Goal: Task Accomplishment & Management: Manage account settings

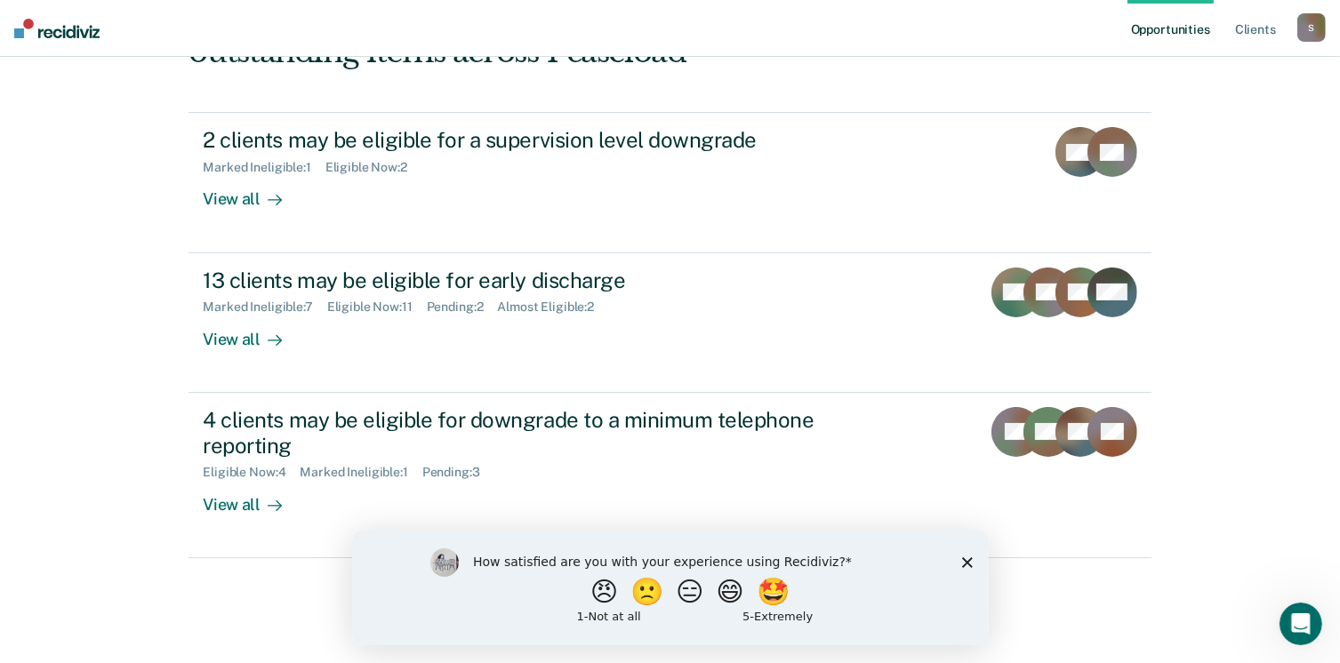
scroll to position [242, 0]
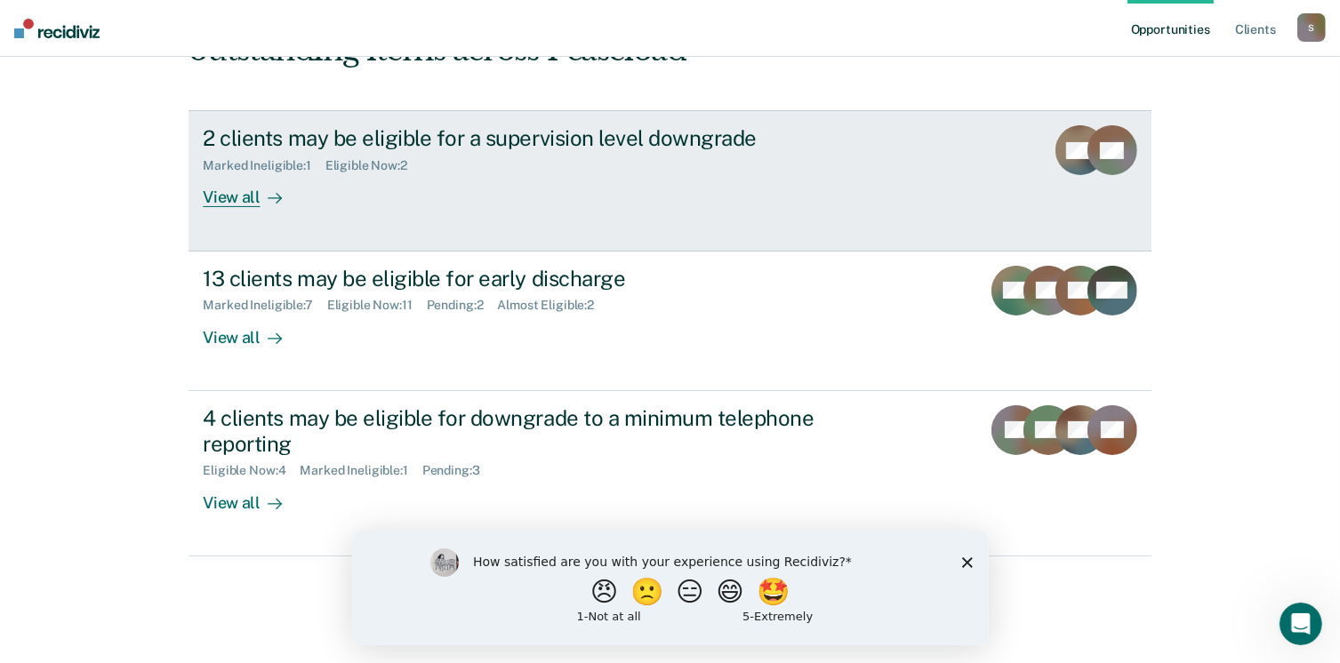
click at [222, 196] on div "View all" at bounding box center [253, 190] width 100 height 35
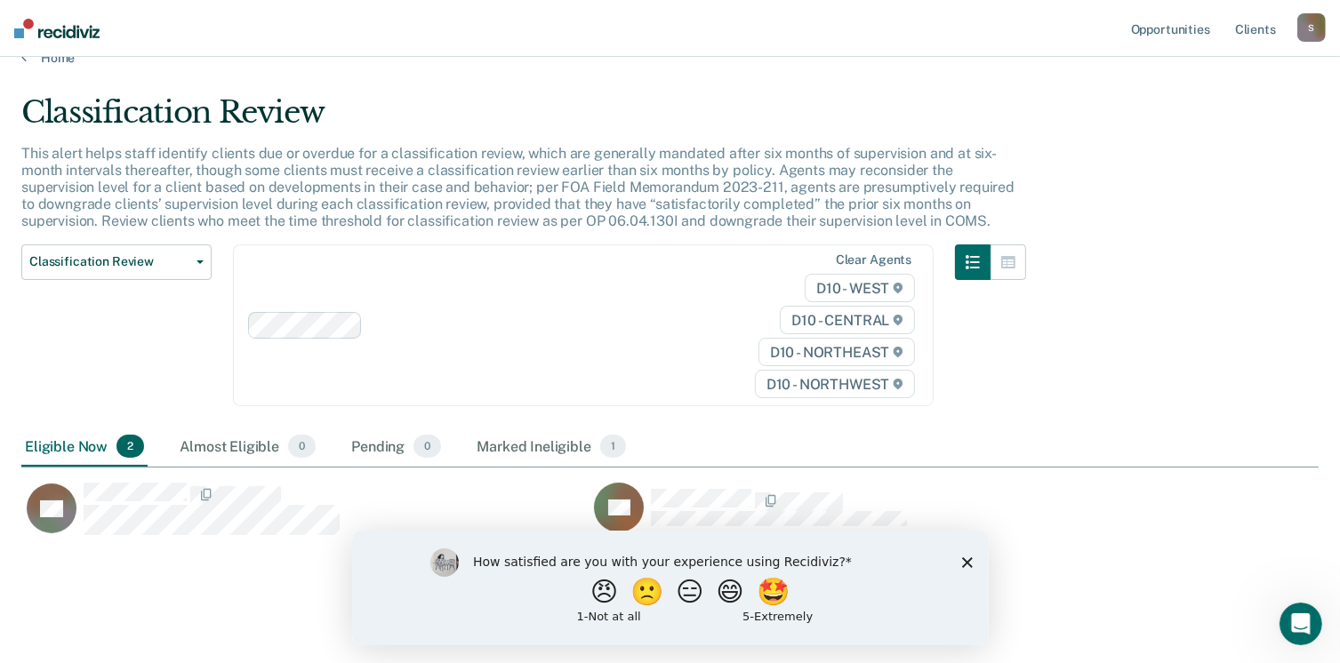
scroll to position [44, 0]
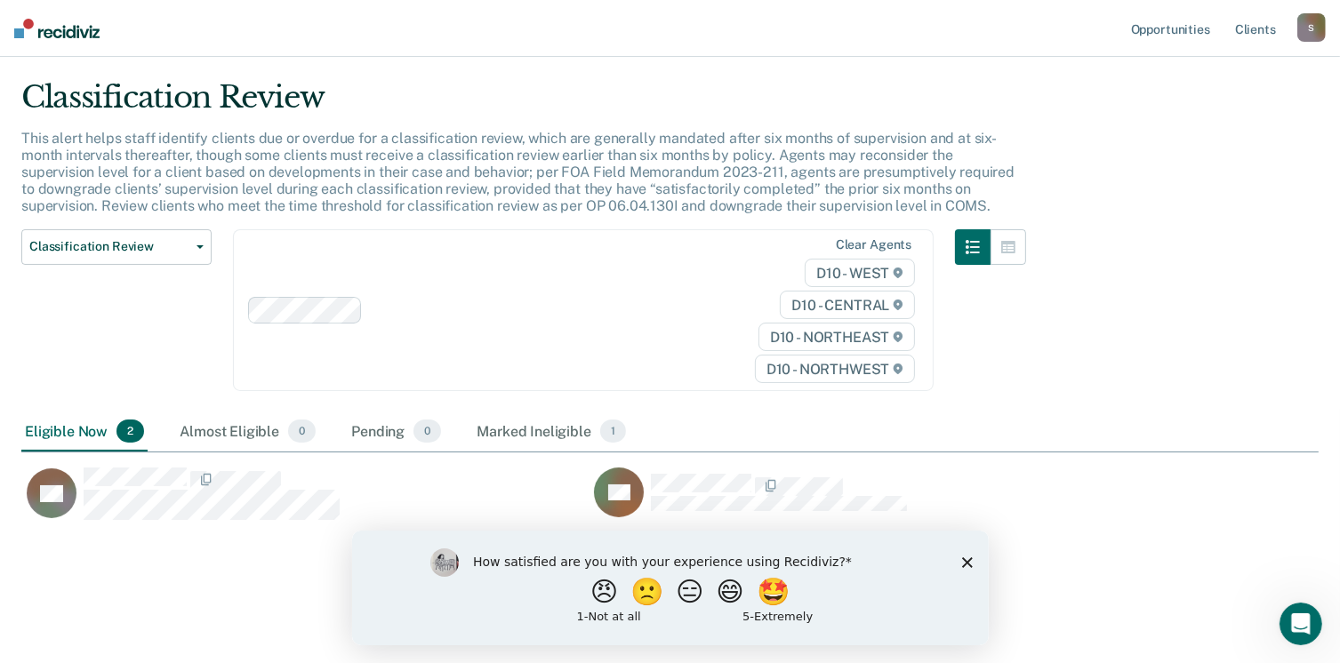
click at [965, 557] on icon "Close survey" at bounding box center [966, 562] width 11 height 11
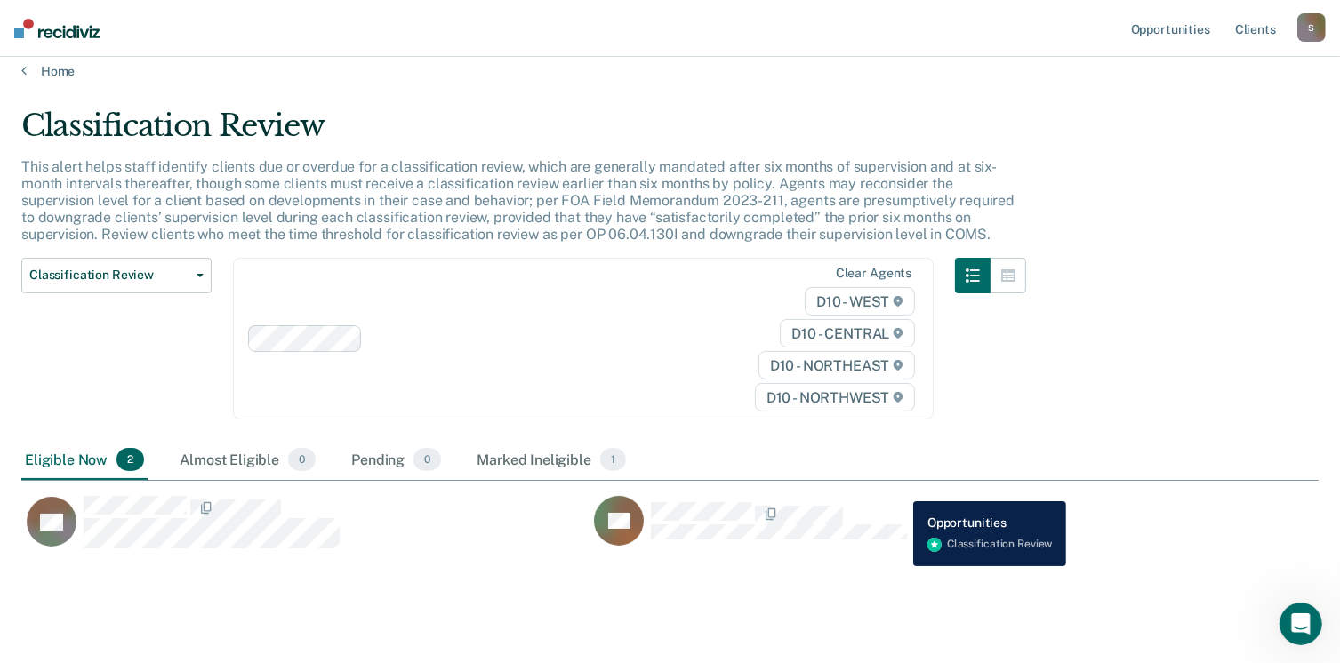
scroll to position [0, 0]
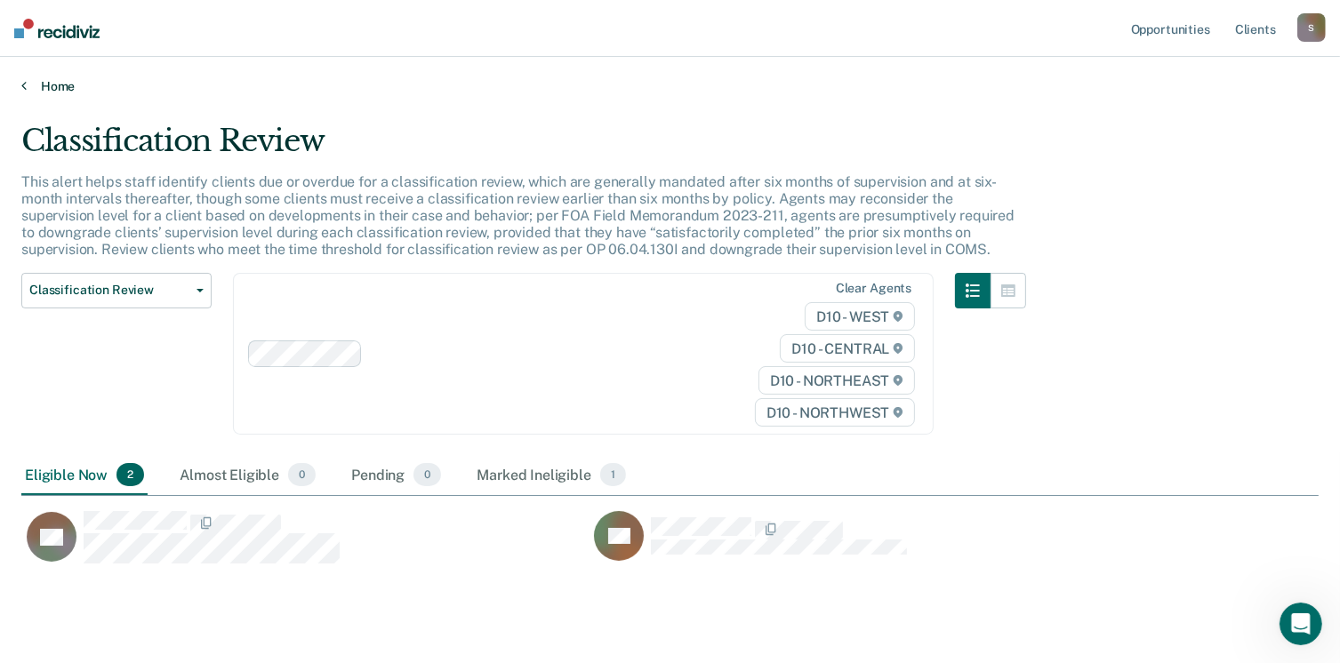
click at [60, 84] on link "Home" at bounding box center [669, 86] width 1297 height 16
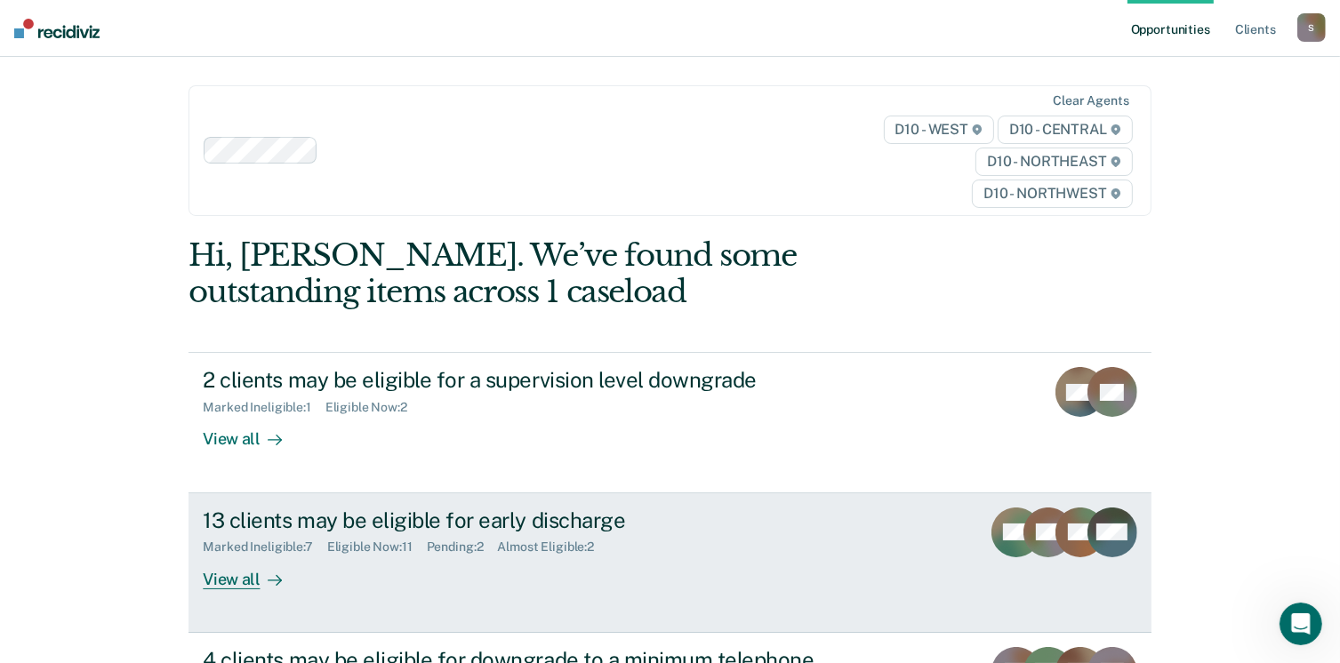
click at [230, 570] on div "View all" at bounding box center [253, 572] width 100 height 35
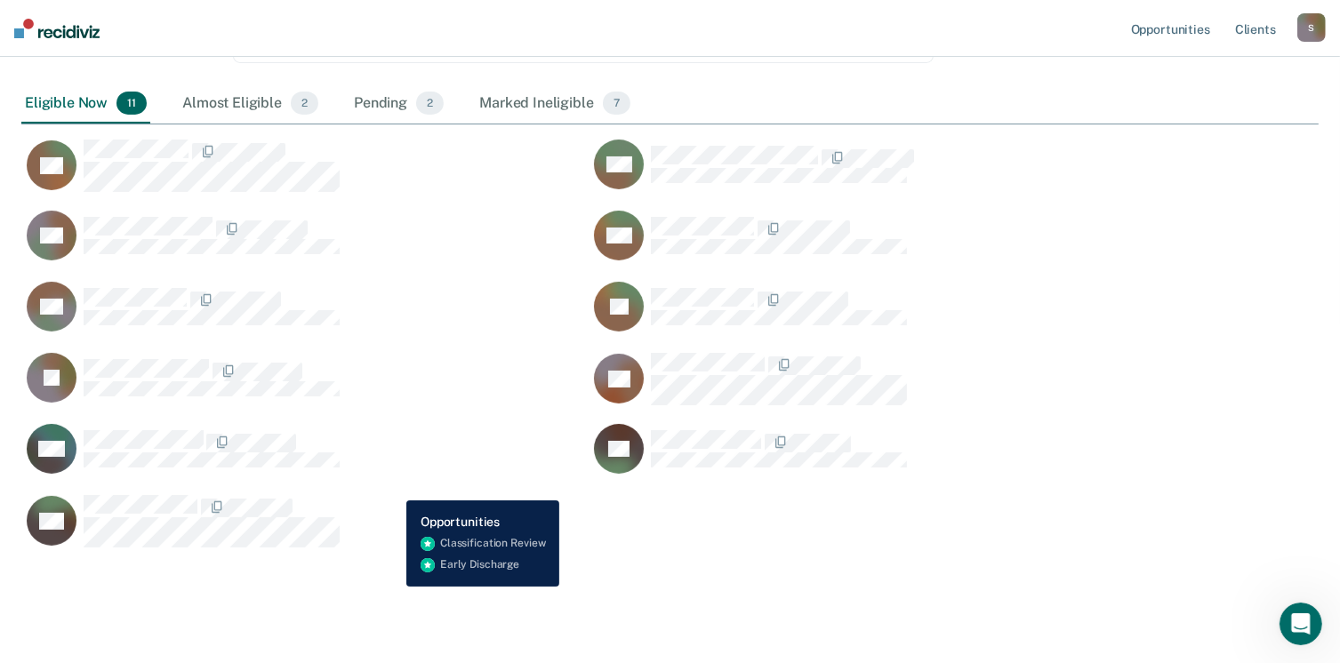
scroll to position [356, 0]
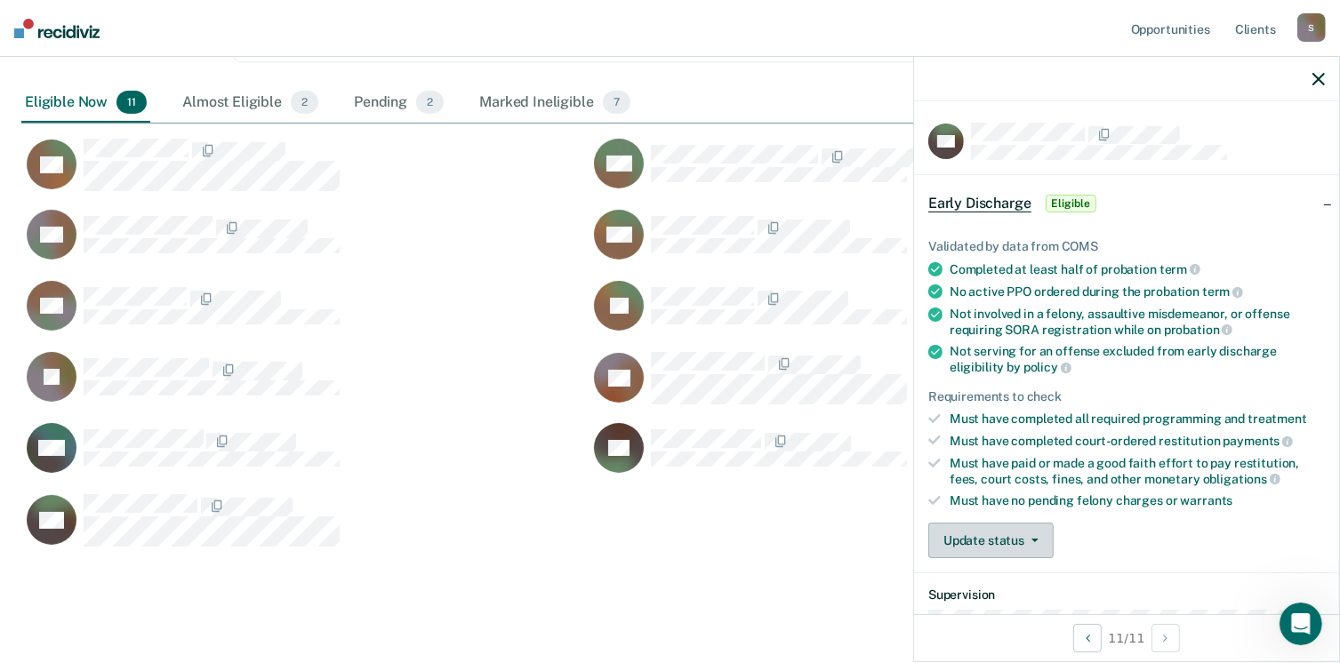
click at [1026, 545] on button "Update status" at bounding box center [990, 541] width 125 height 36
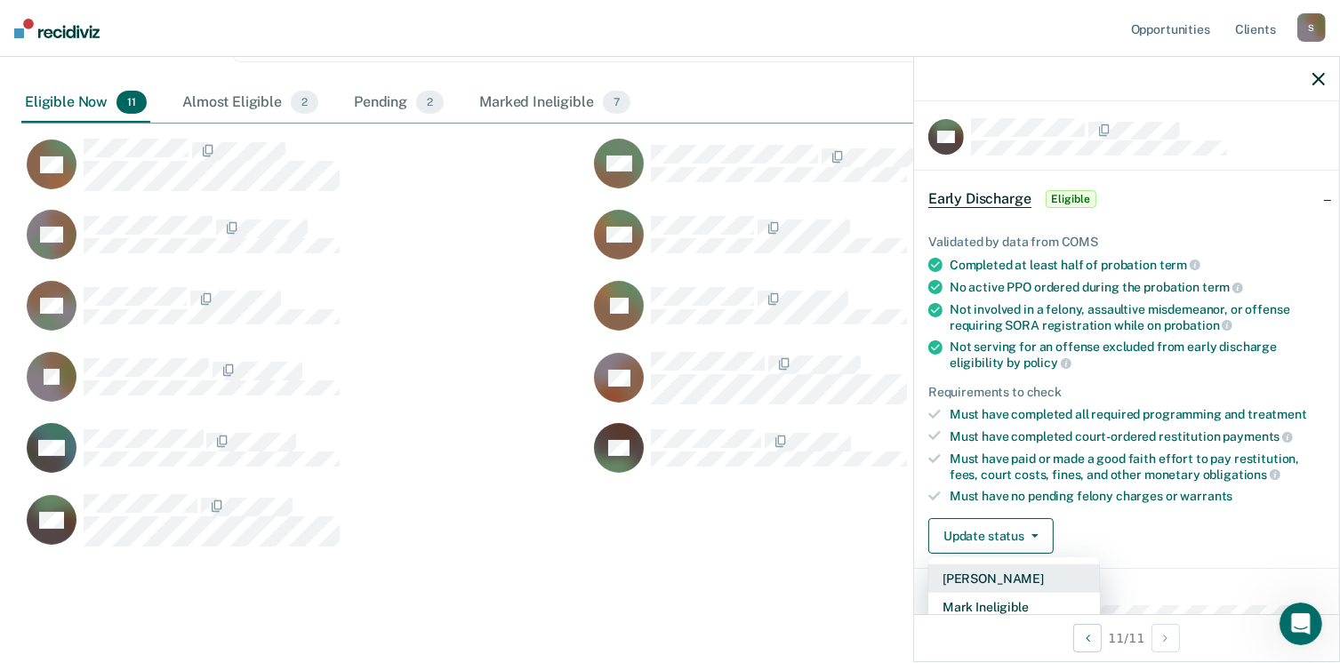
click at [1003, 572] on button "[PERSON_NAME]" at bounding box center [1014, 579] width 172 height 28
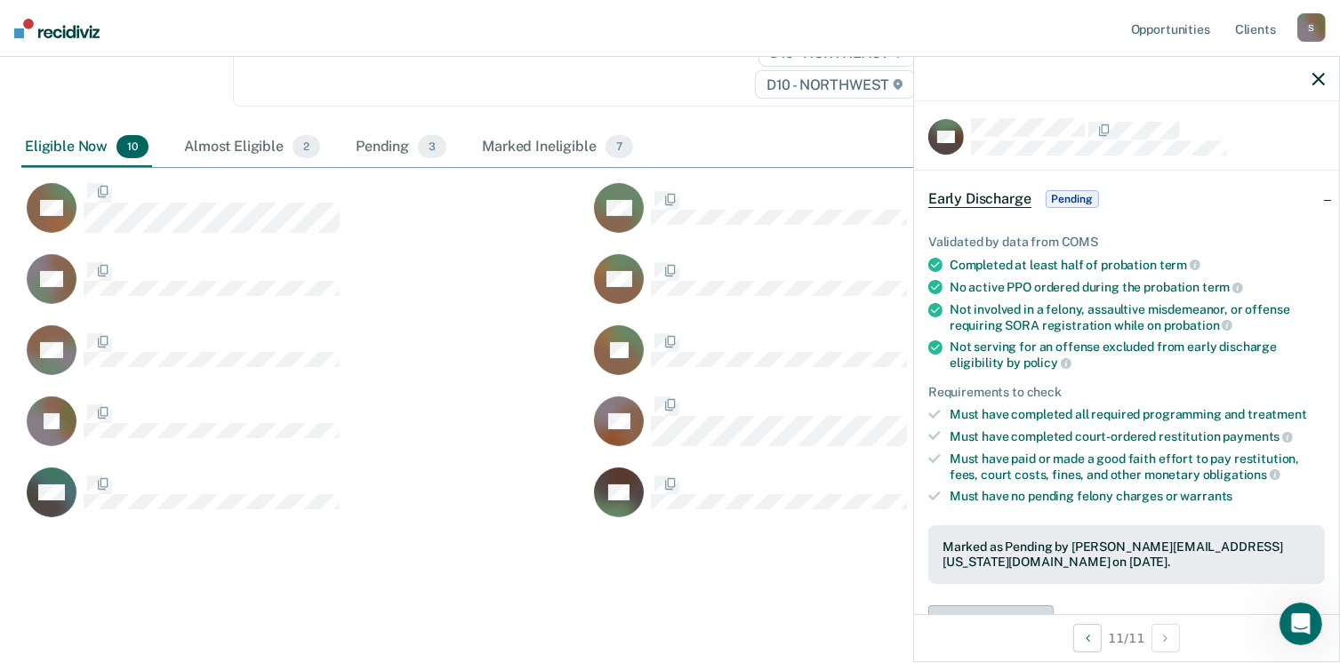
scroll to position [705, 1284]
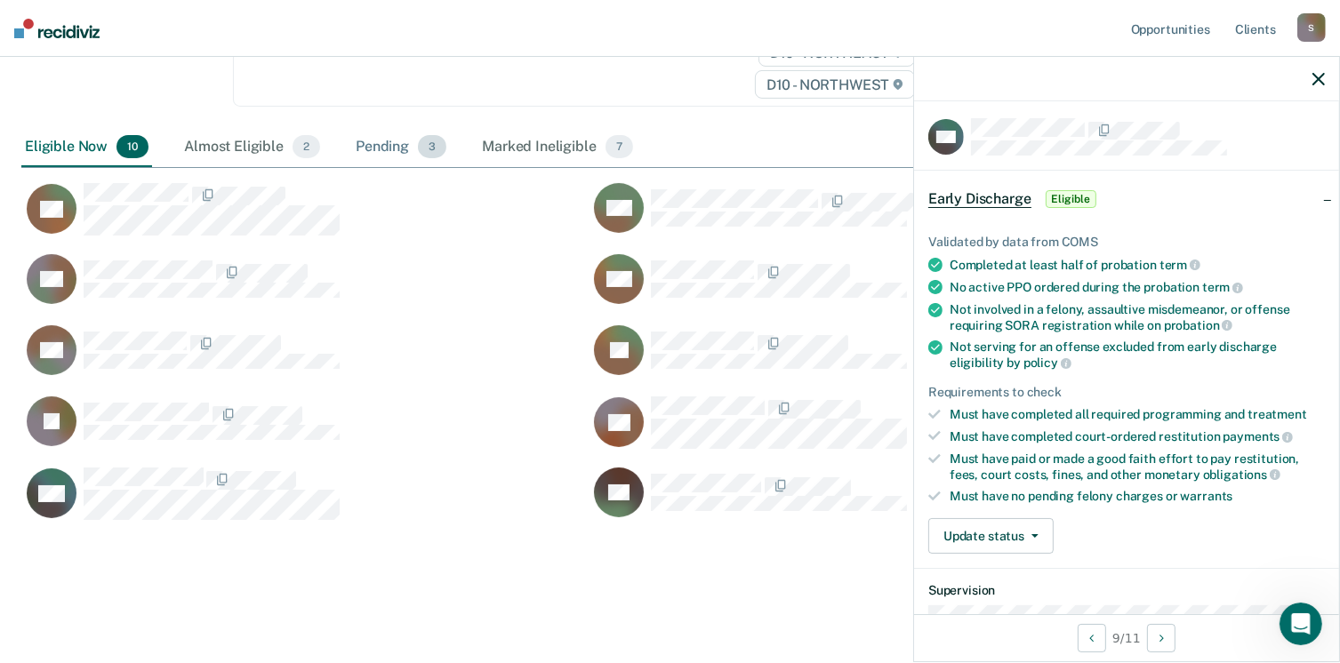
click at [377, 144] on div "Pending 3" at bounding box center [401, 147] width 98 height 39
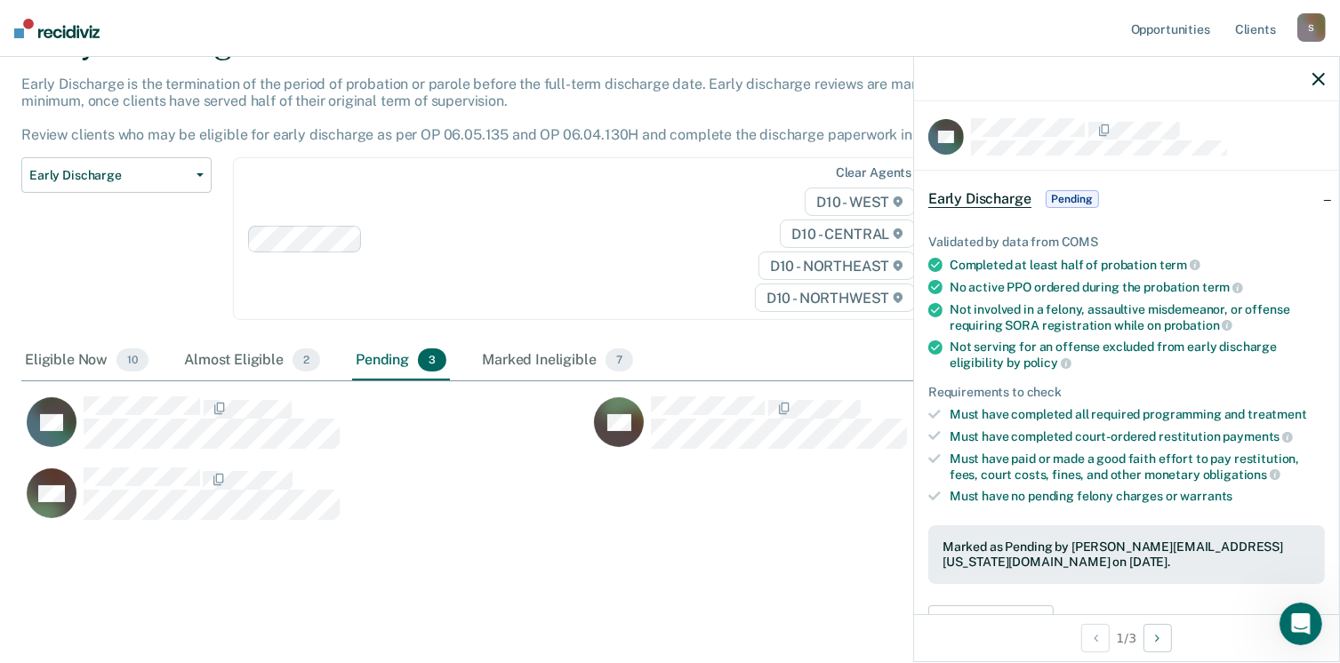
scroll to position [182, 0]
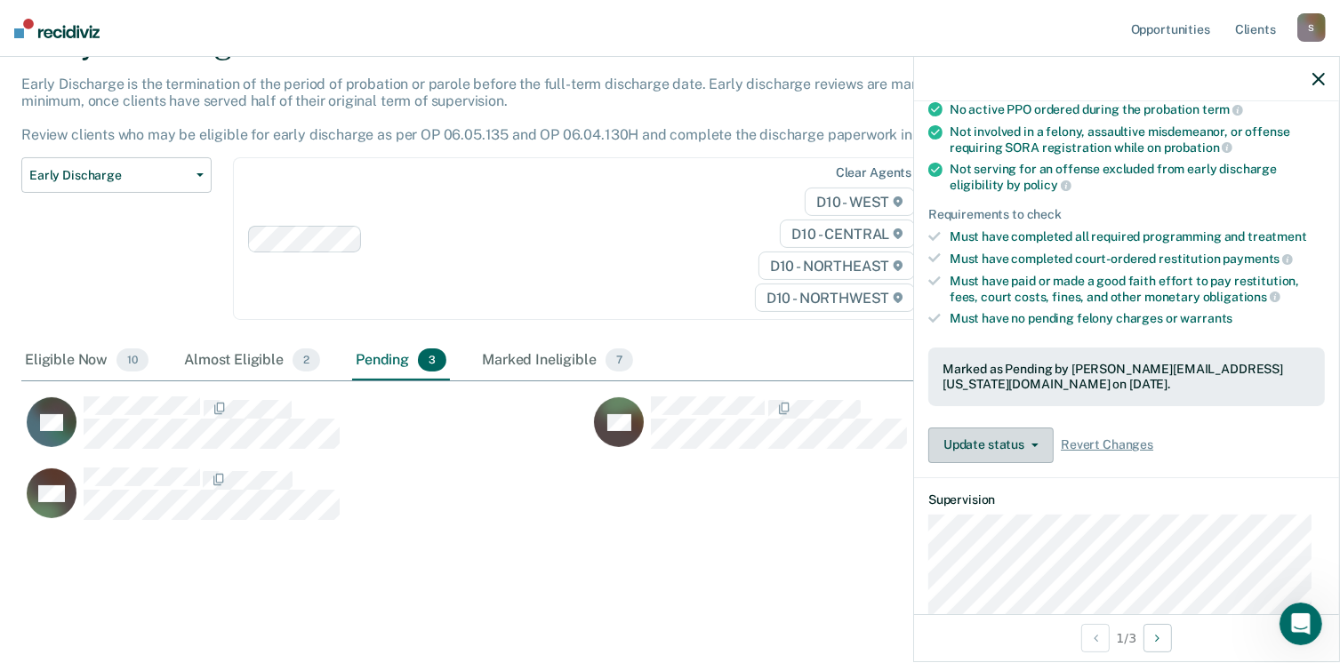
click at [1018, 445] on button "Update status" at bounding box center [990, 446] width 125 height 36
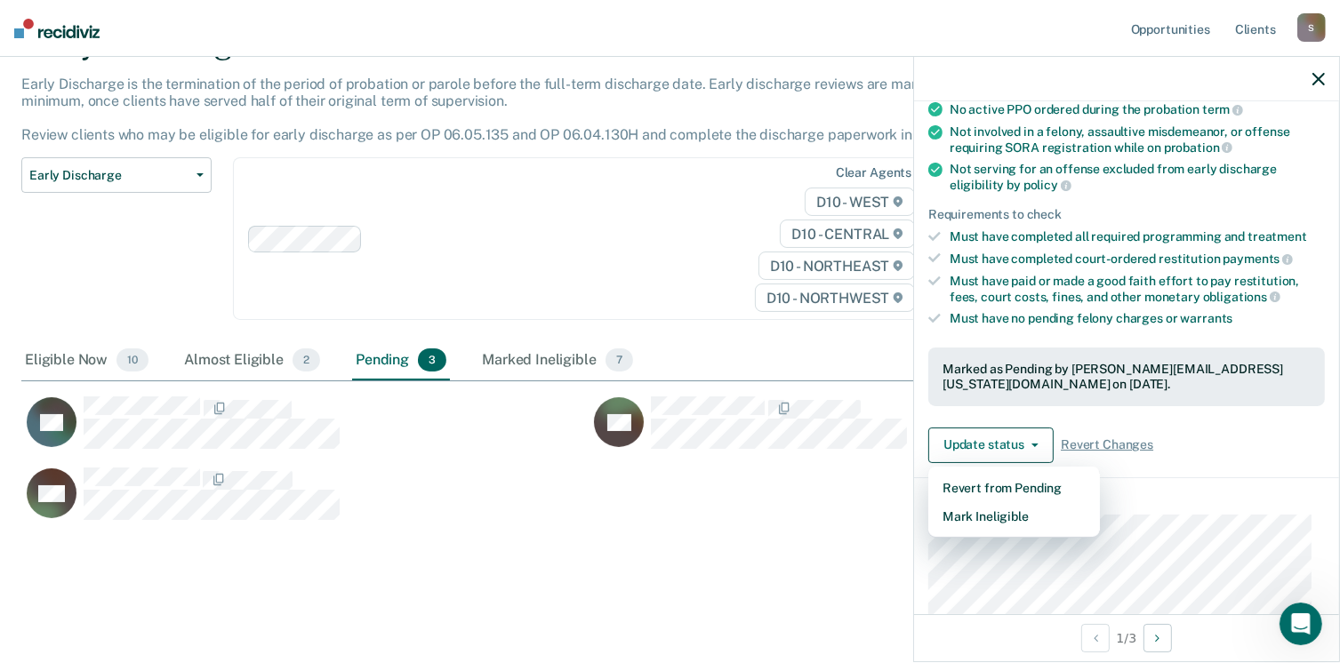
click at [435, 535] on div "Early Discharge Early Discharge is the termination of the period of probation o…" at bounding box center [669, 307] width 1297 height 565
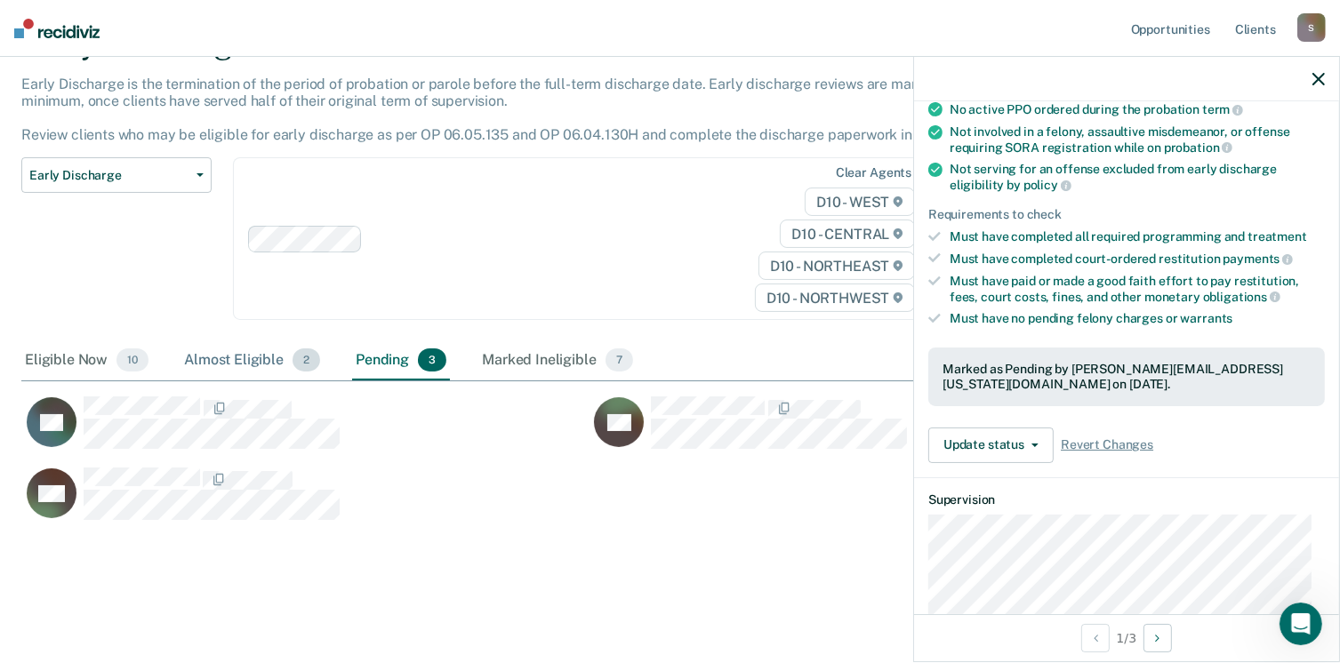
click at [231, 360] on div "Almost Eligible 2" at bounding box center [251, 360] width 143 height 39
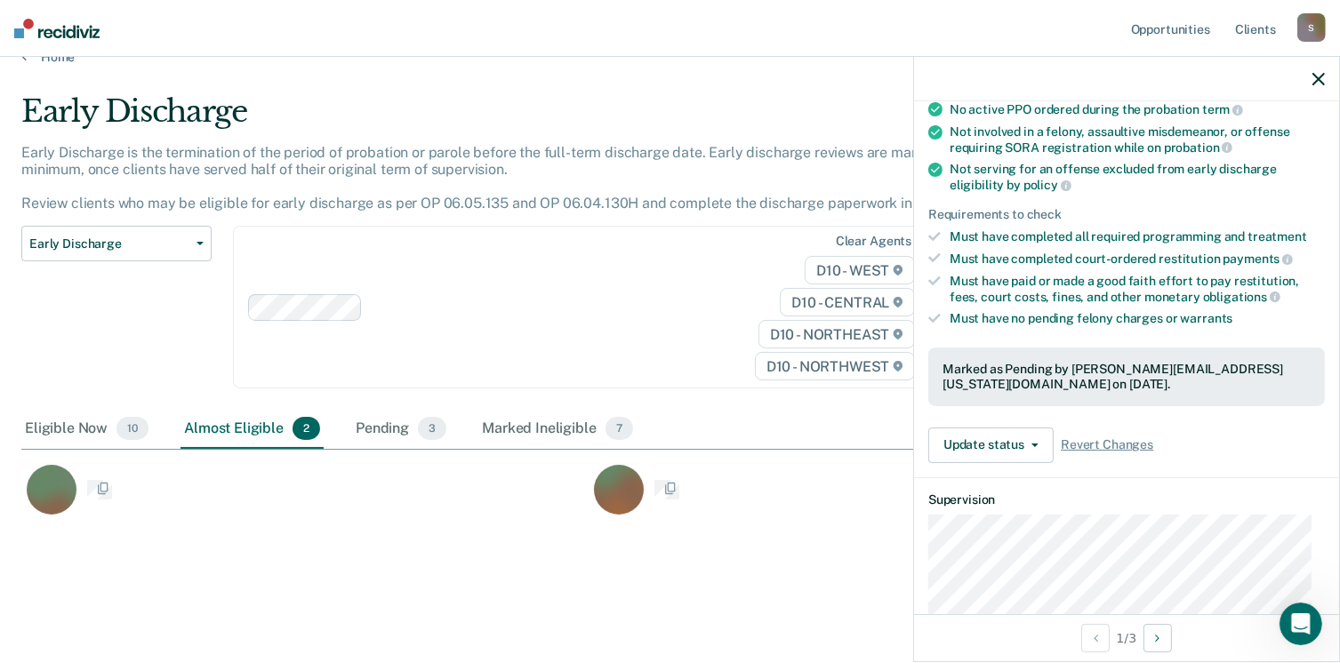
scroll to position [27, 0]
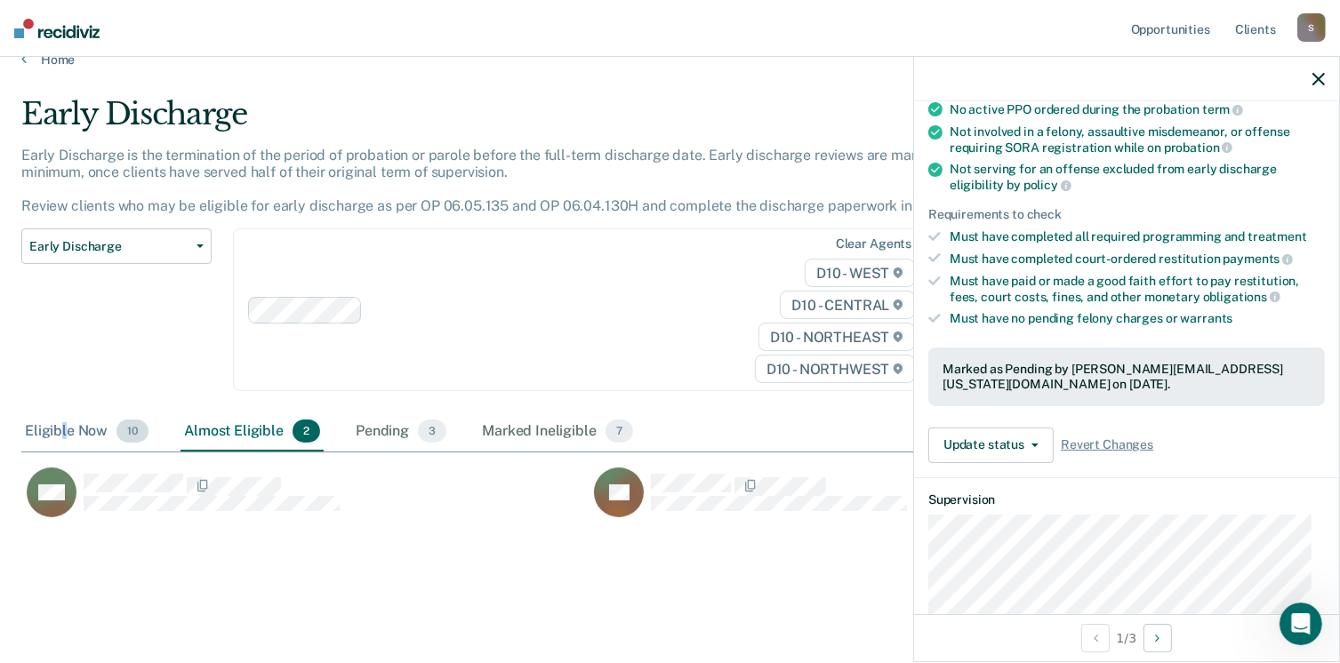
click at [64, 428] on div "Eligible Now 10" at bounding box center [86, 432] width 131 height 39
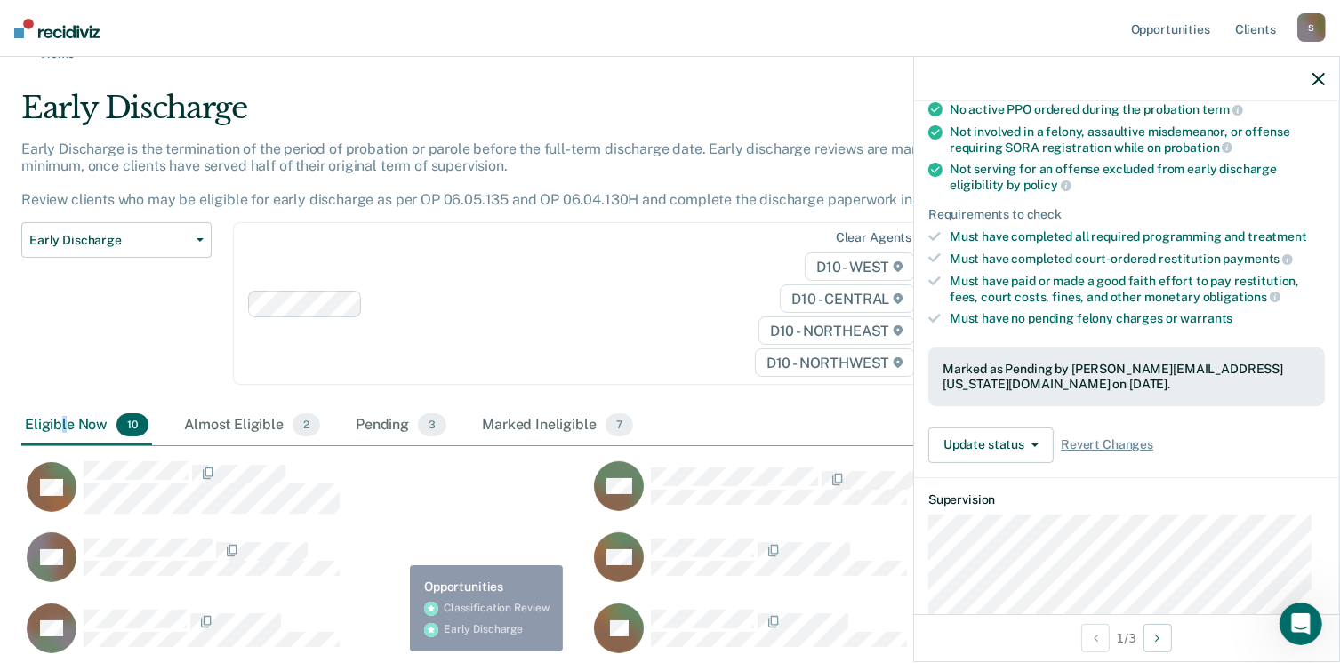
scroll to position [0, 0]
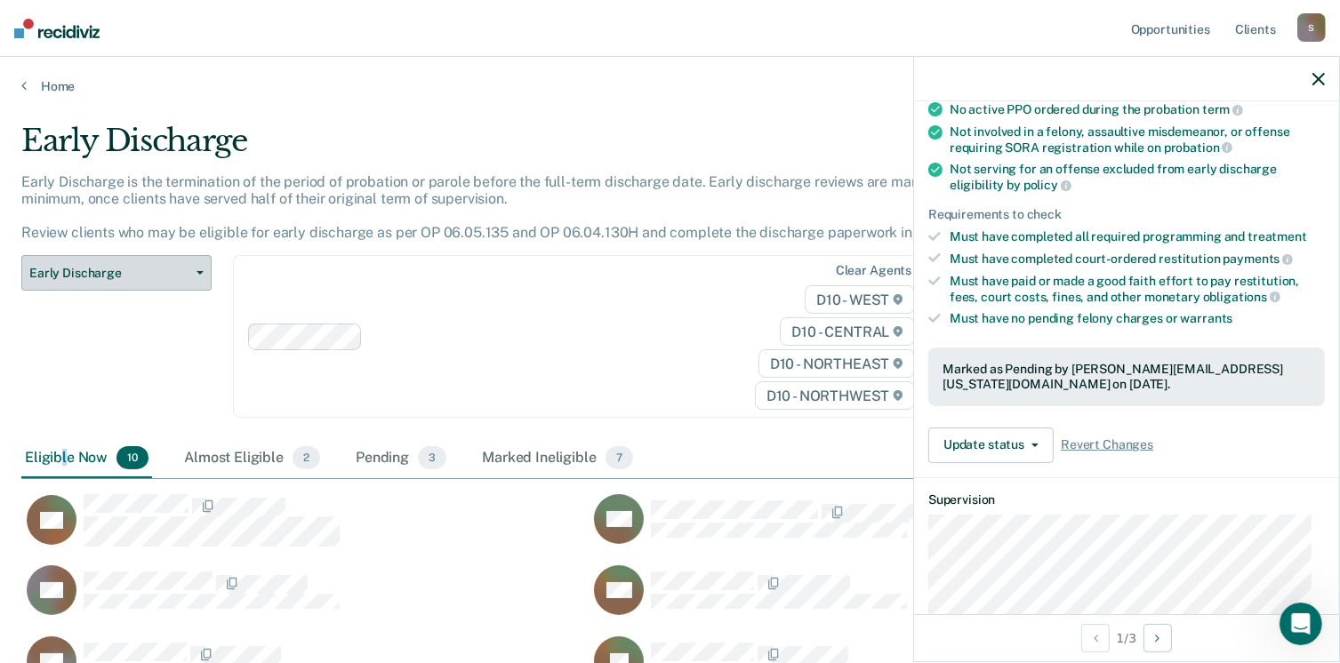
click at [191, 277] on button "Early Discharge" at bounding box center [116, 273] width 190 height 36
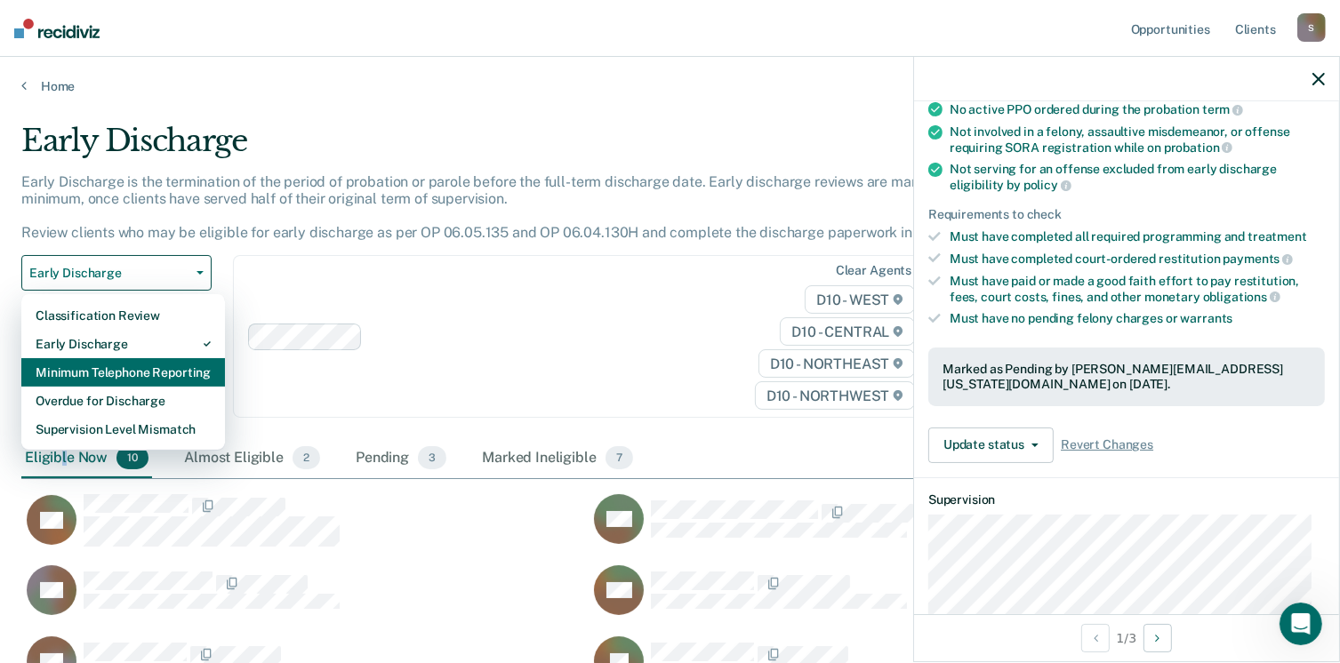
click at [178, 368] on div "Minimum Telephone Reporting" at bounding box center [123, 372] width 175 height 28
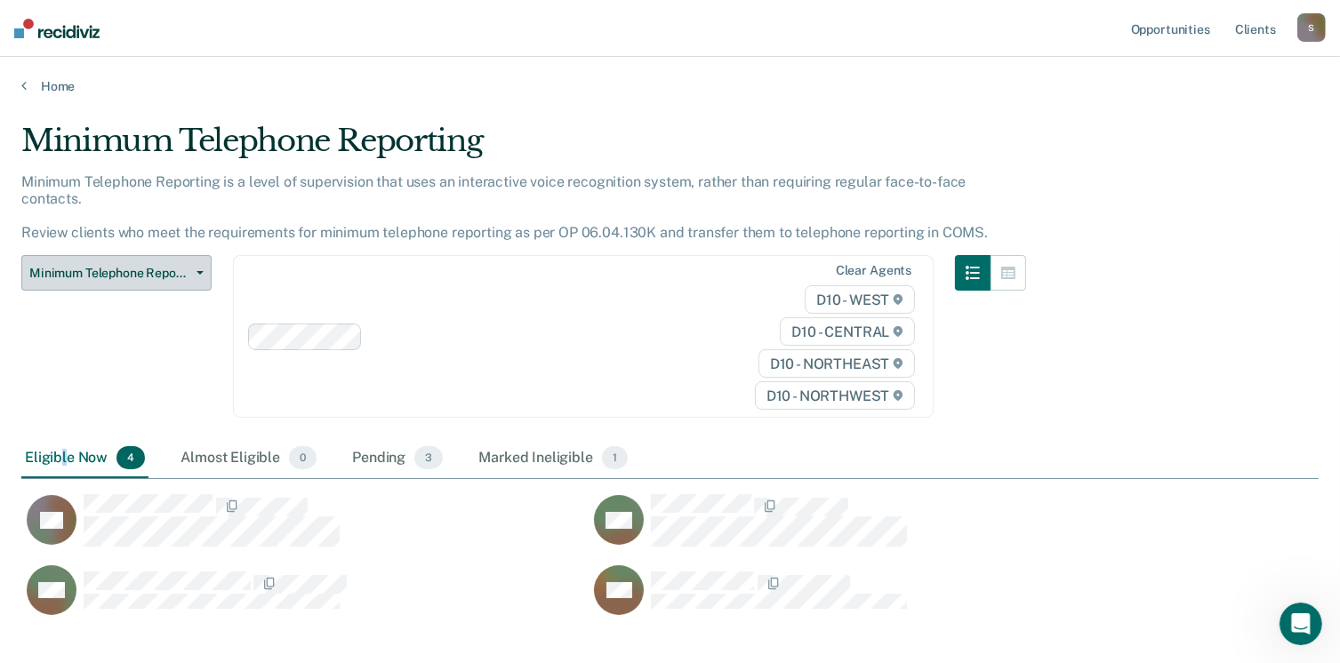
scroll to position [475, 1284]
click at [26, 88] on link "Home" at bounding box center [669, 86] width 1297 height 16
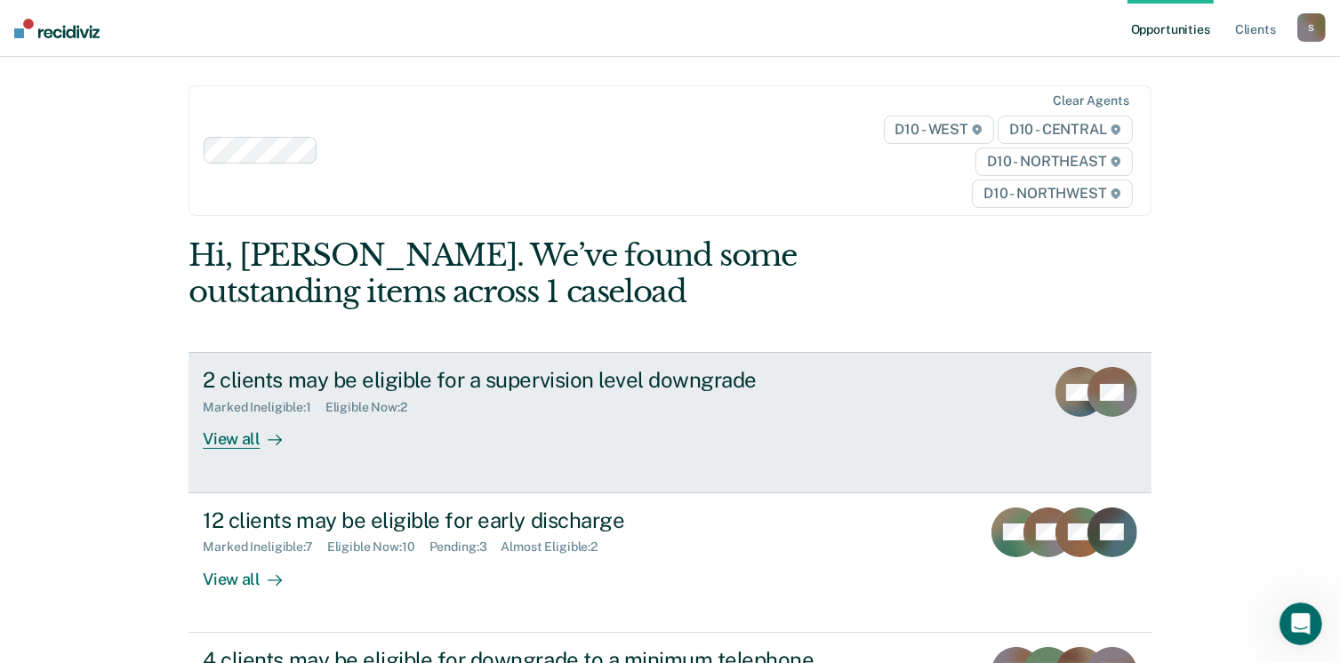
click at [220, 441] on div "View all" at bounding box center [253, 432] width 100 height 35
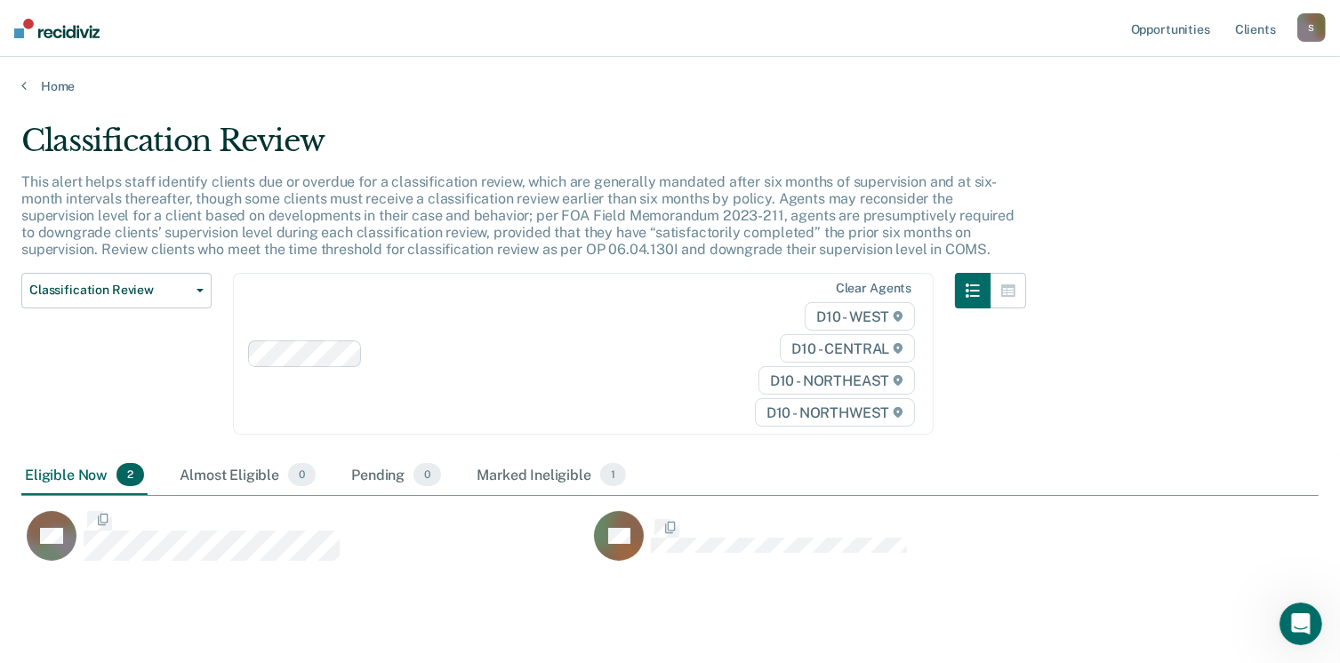
scroll to position [437, 1284]
click at [32, 88] on link "Home" at bounding box center [669, 86] width 1297 height 16
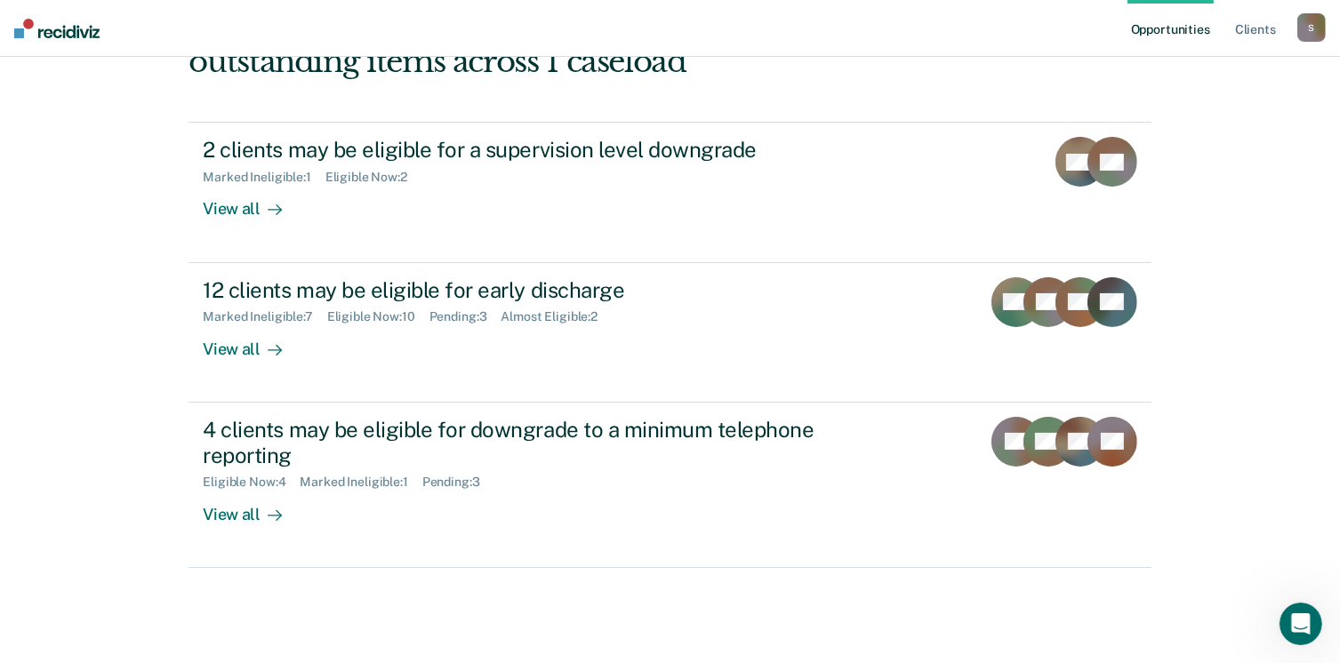
scroll to position [242, 0]
